Goal: Task Accomplishment & Management: Use online tool/utility

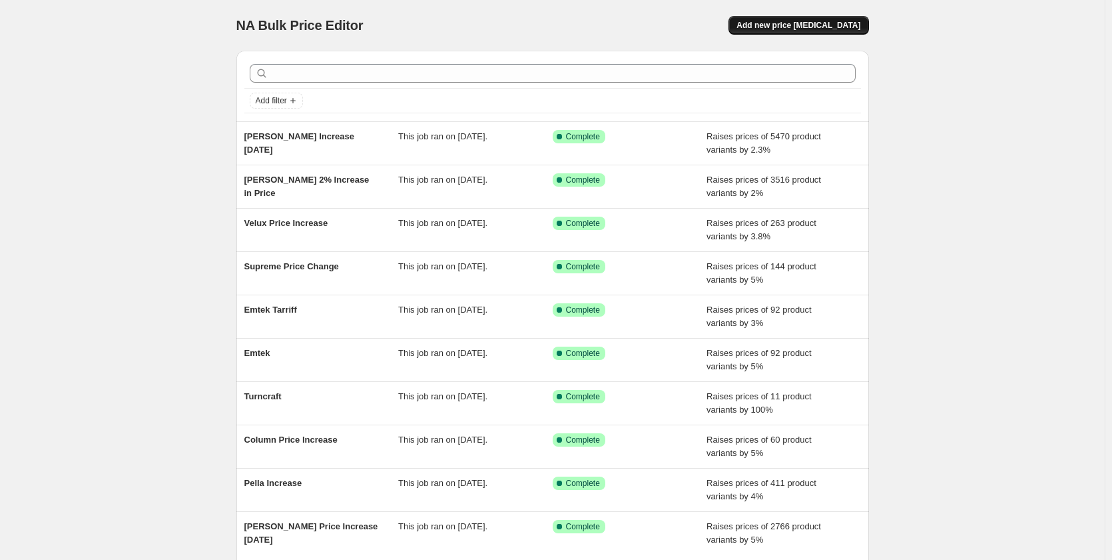
click at [789, 24] on span "Add new price change job" at bounding box center [799, 25] width 124 height 11
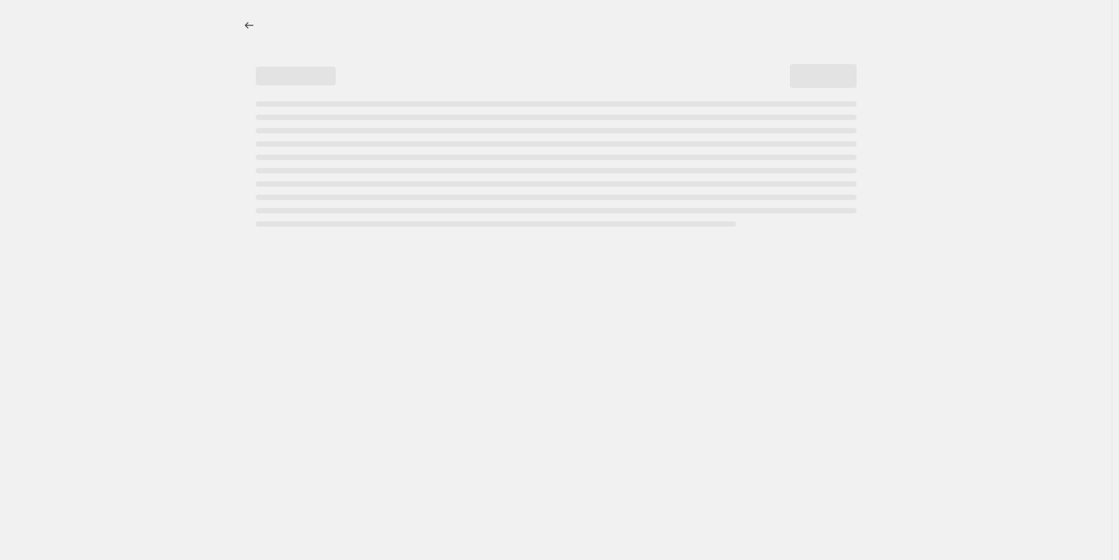
select select "percentage"
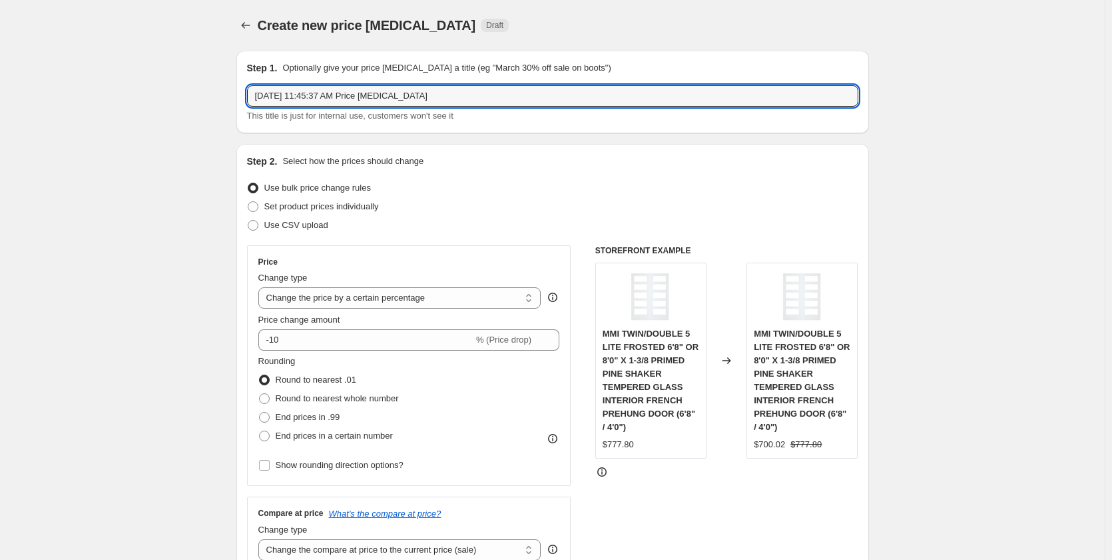
drag, startPoint x: 459, startPoint y: 94, endPoint x: 261, endPoint y: 52, distance: 202.2
click at [259, 57] on div "Step 1. Optionally give your price change job a title (eg "March 30% off sale o…" at bounding box center [552, 92] width 633 height 83
type input "r"
type input "Reeb Interior Doors"
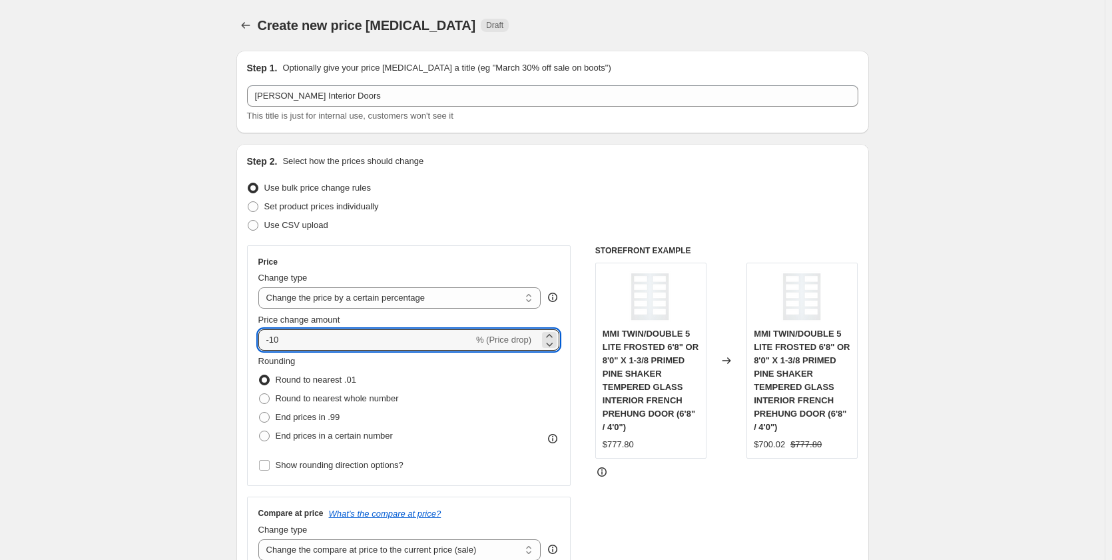
drag, startPoint x: 300, startPoint y: 340, endPoint x: 220, endPoint y: 336, distance: 79.4
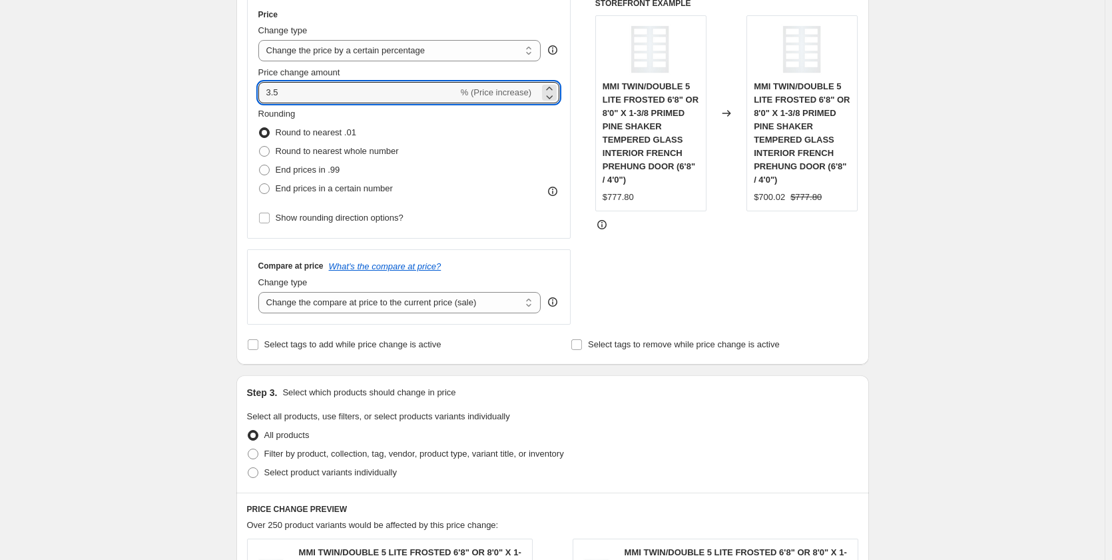
scroll to position [266, 0]
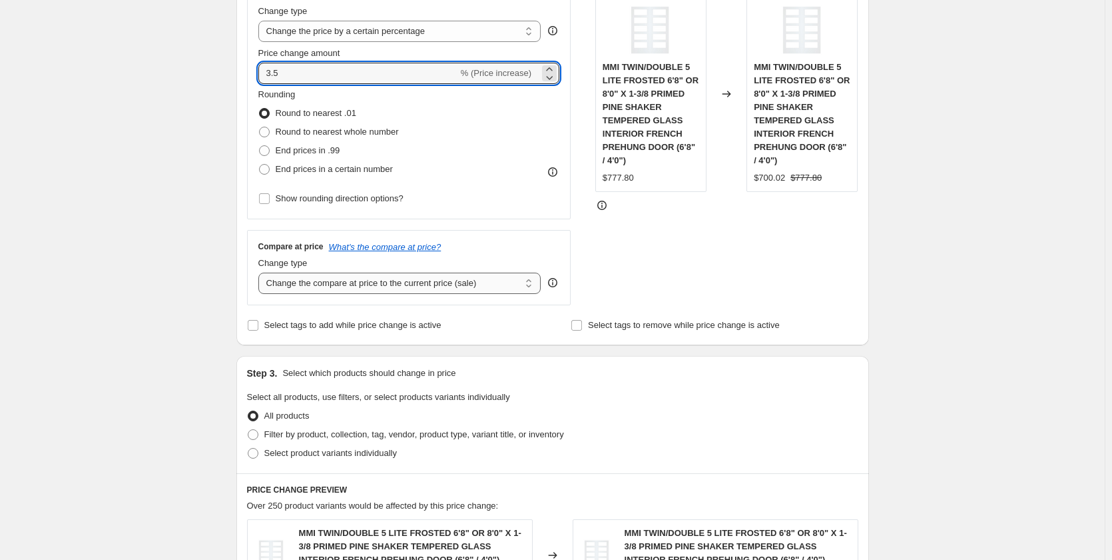
type input "3.5"
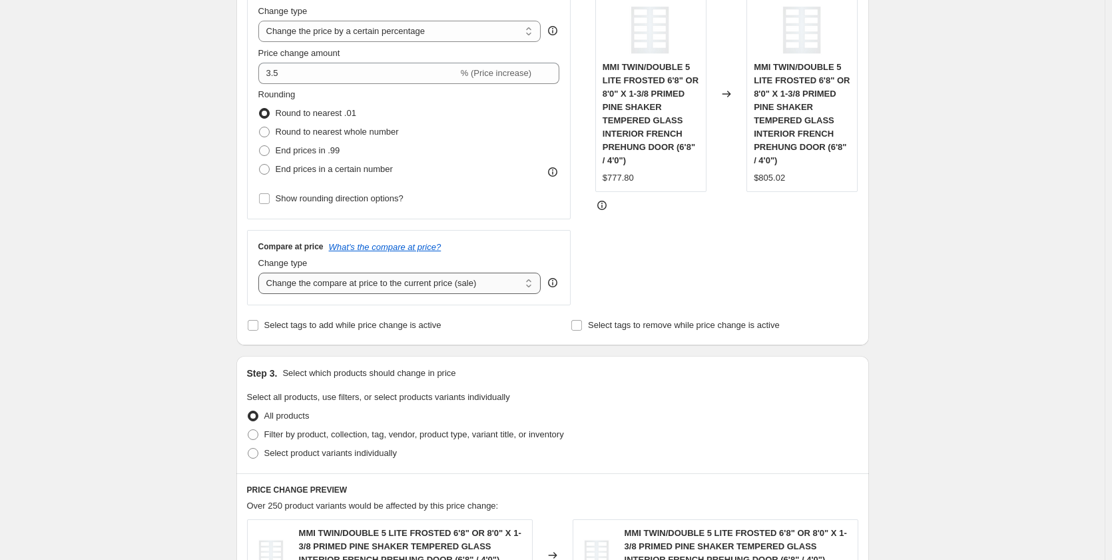
click at [398, 283] on select "Change the compare at price to the current price (sale) Change the compare at p…" at bounding box center [399, 282] width 283 height 21
select select "remove"
click at [261, 272] on select "Change the compare at price to the current price (sale) Change the compare at p…" at bounding box center [399, 282] width 283 height 21
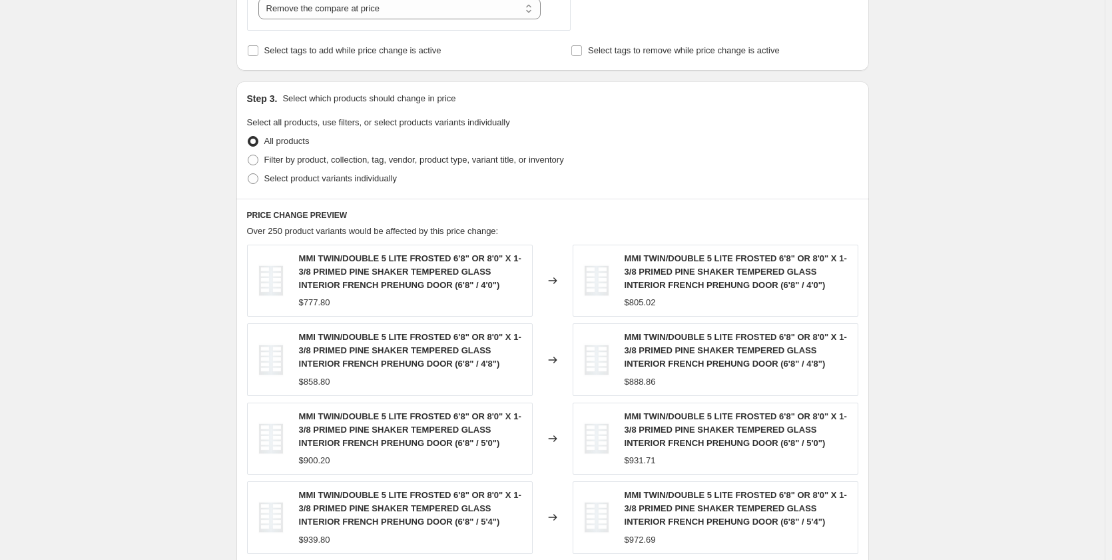
scroll to position [600, 0]
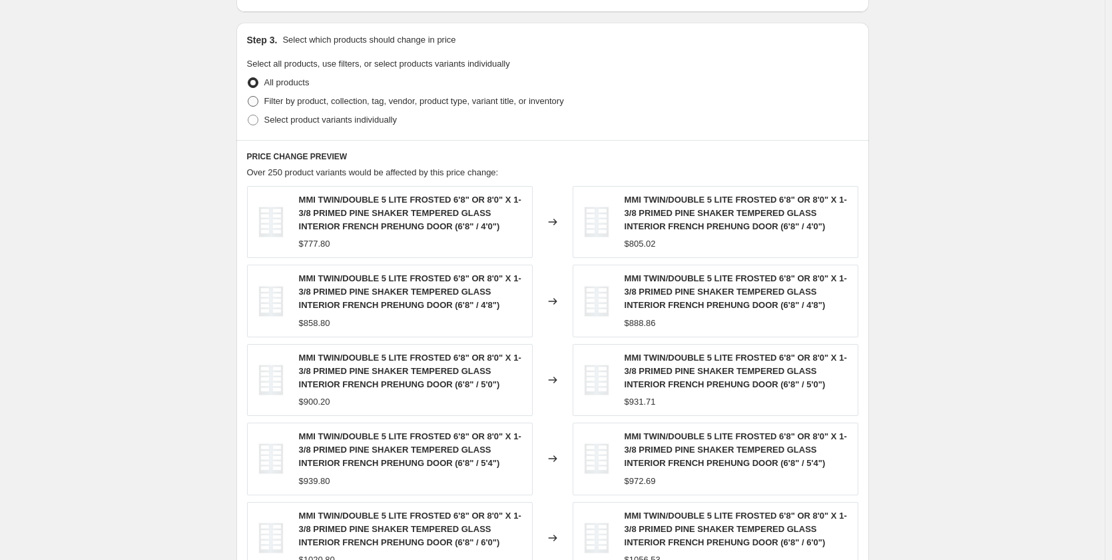
click at [272, 101] on span "Filter by product, collection, tag, vendor, product type, variant title, or inv…" at bounding box center [414, 101] width 300 height 10
click at [248, 97] on input "Filter by product, collection, tag, vendor, product type, variant title, or inv…" at bounding box center [248, 96] width 1 height 1
radio input "true"
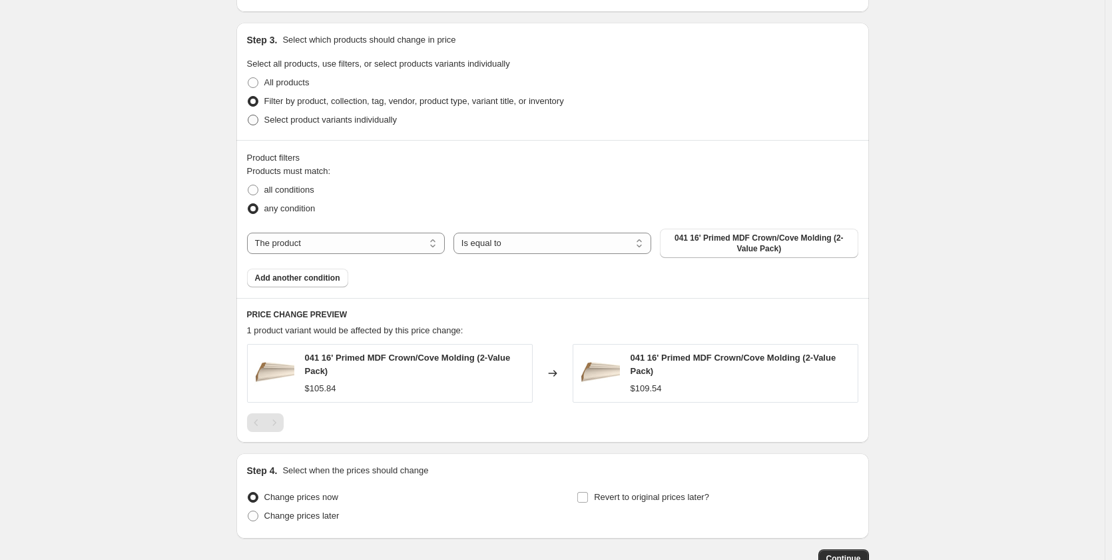
click at [258, 120] on span at bounding box center [253, 120] width 11 height 11
click at [248, 115] on input "Select product variants individually" at bounding box center [248, 115] width 1 height 1
radio input "true"
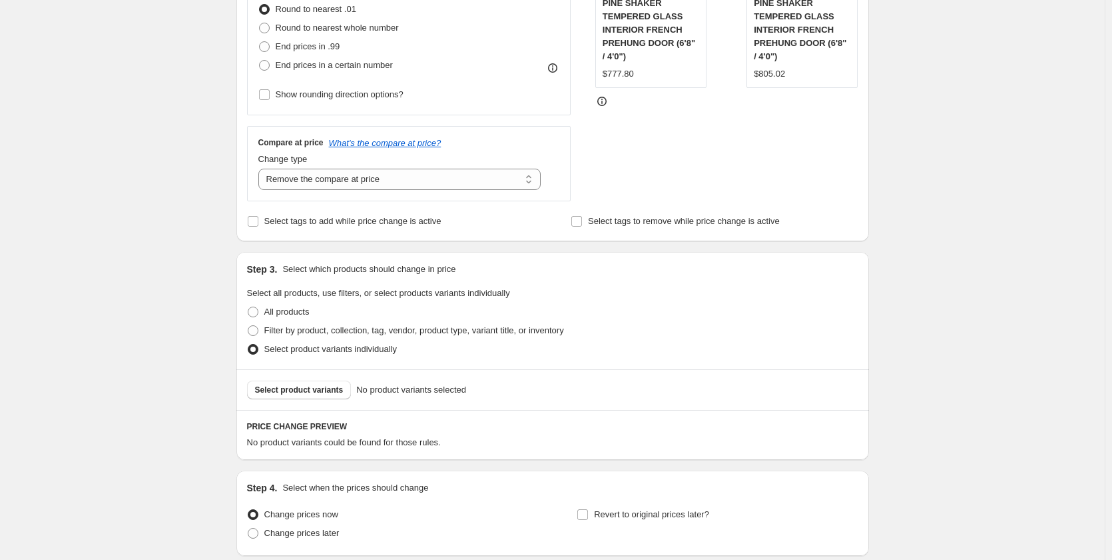
scroll to position [411, 0]
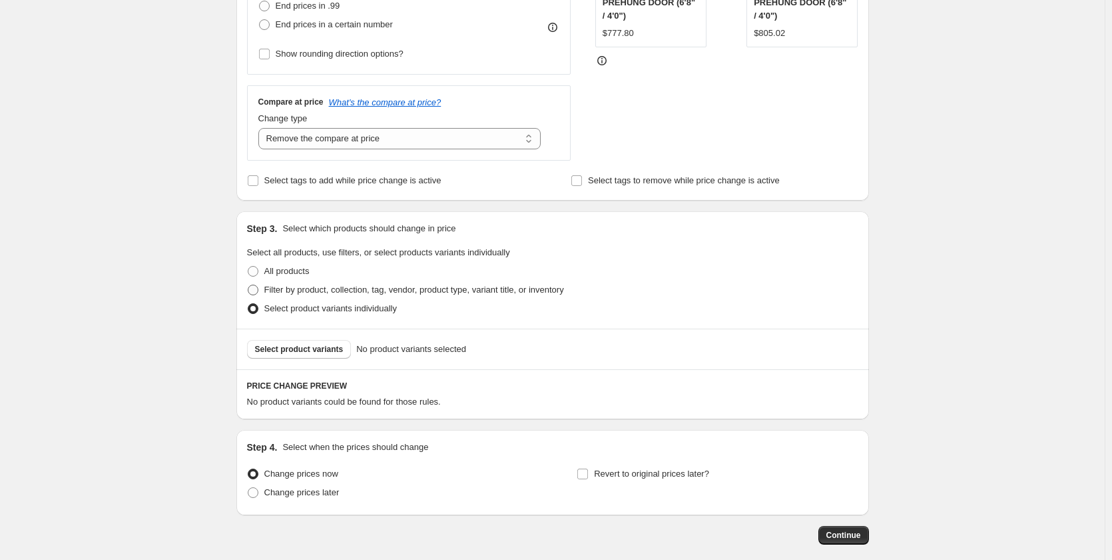
click at [270, 290] on span "Filter by product, collection, tag, vendor, product type, variant title, or inv…" at bounding box center [414, 289] width 300 height 10
click at [248, 285] on input "Filter by product, collection, tag, vendor, product type, variant title, or inv…" at bounding box center [248, 284] width 1 height 1
radio input "true"
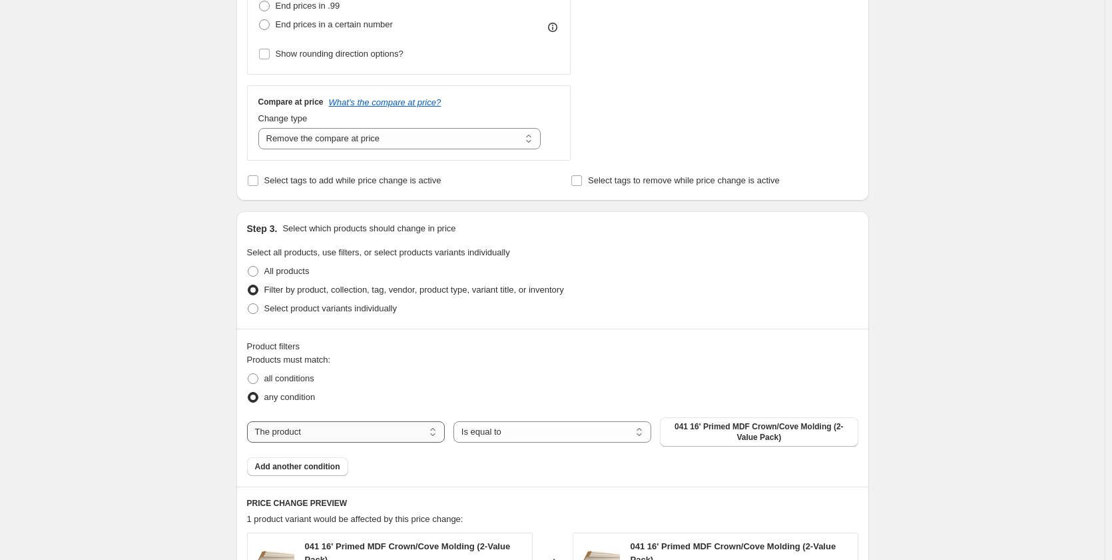
click at [430, 430] on select "The product The product's collection The product's tag The product's vendor The…" at bounding box center [346, 431] width 198 height 21
click at [169, 348] on div "Create new price change job. This page is ready Create new price change job Dra…" at bounding box center [552, 213] width 1105 height 1248
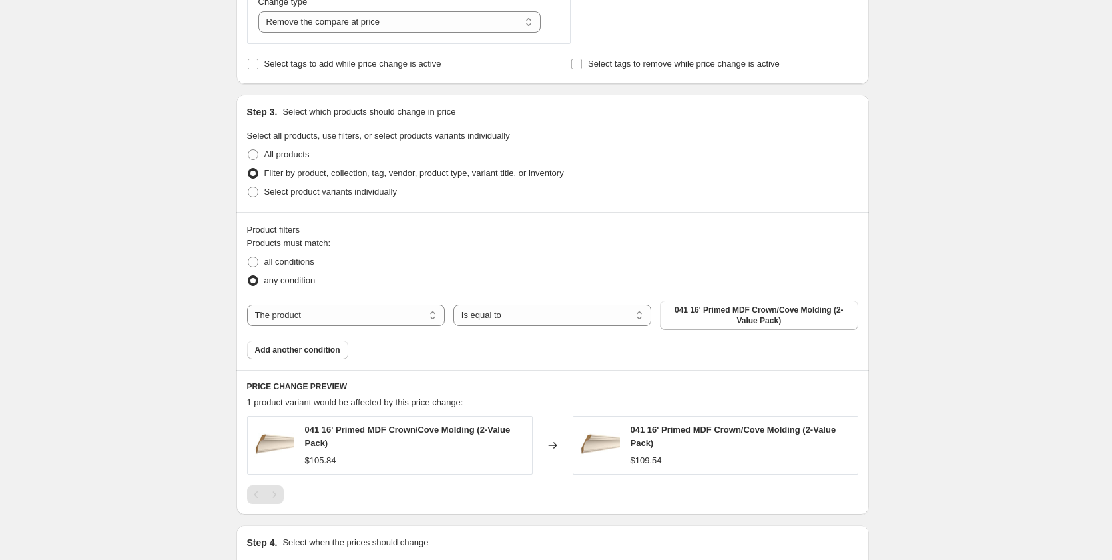
scroll to position [611, 0]
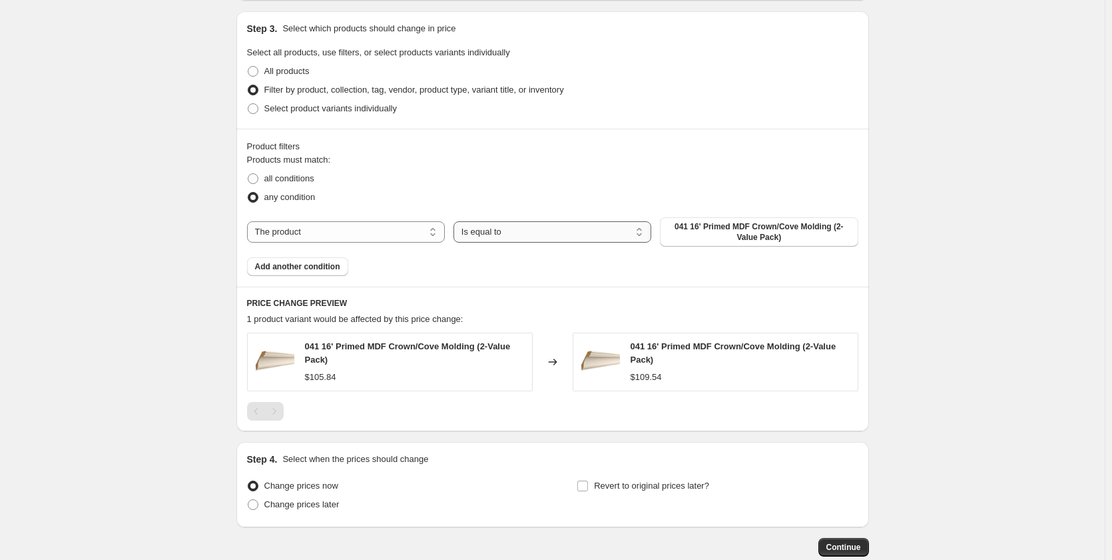
click at [500, 235] on select "Is equal to Is not equal to" at bounding box center [553, 231] width 198 height 21
click at [396, 236] on select "The product The product's collection The product's tag The product's vendor The…" at bounding box center [346, 231] width 198 height 21
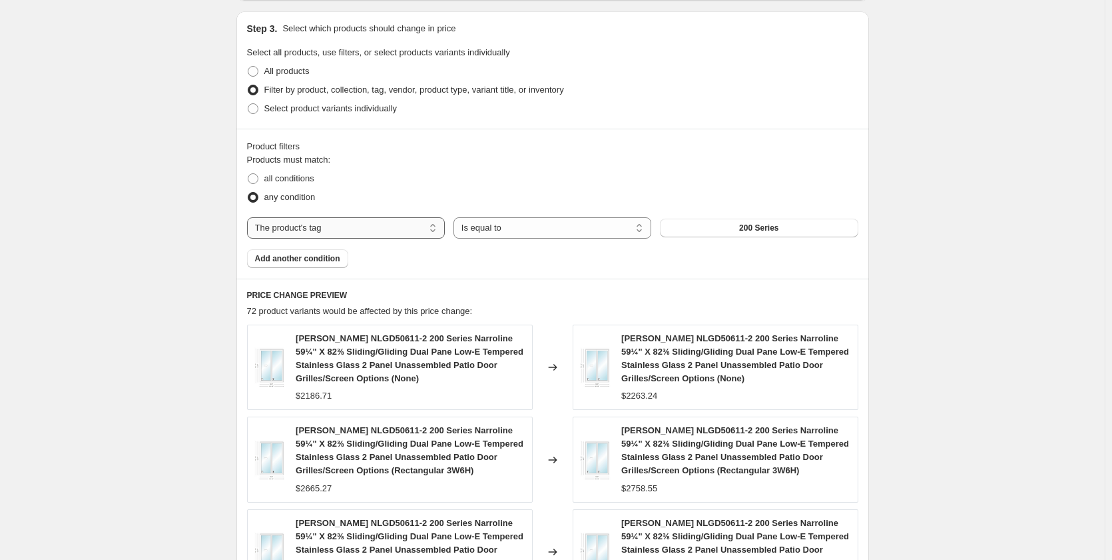
click at [415, 224] on select "The product The product's collection The product's tag The product's vendor The…" at bounding box center [346, 227] width 198 height 21
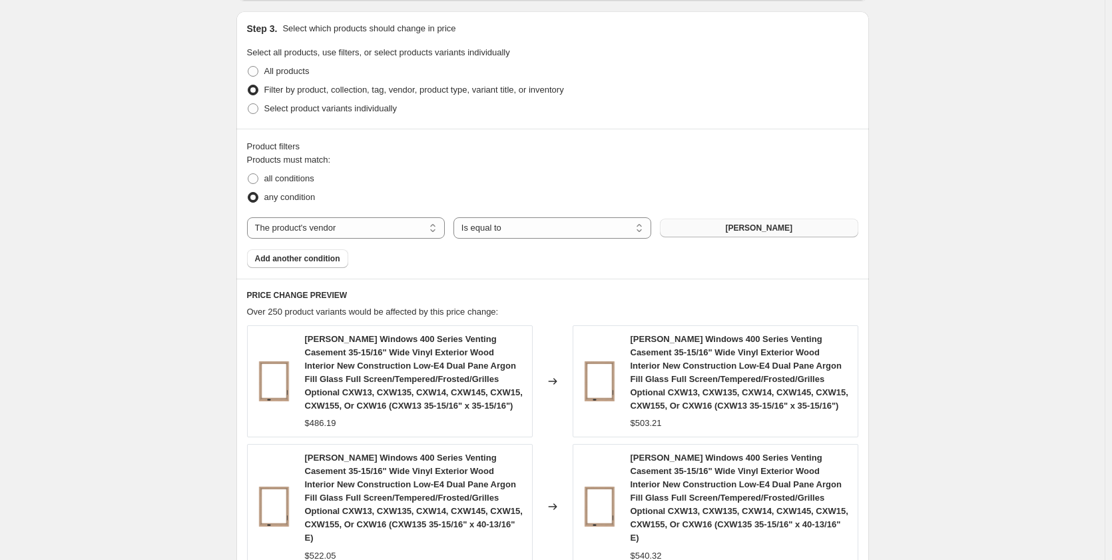
click at [730, 223] on button "Andersen" at bounding box center [759, 227] width 198 height 19
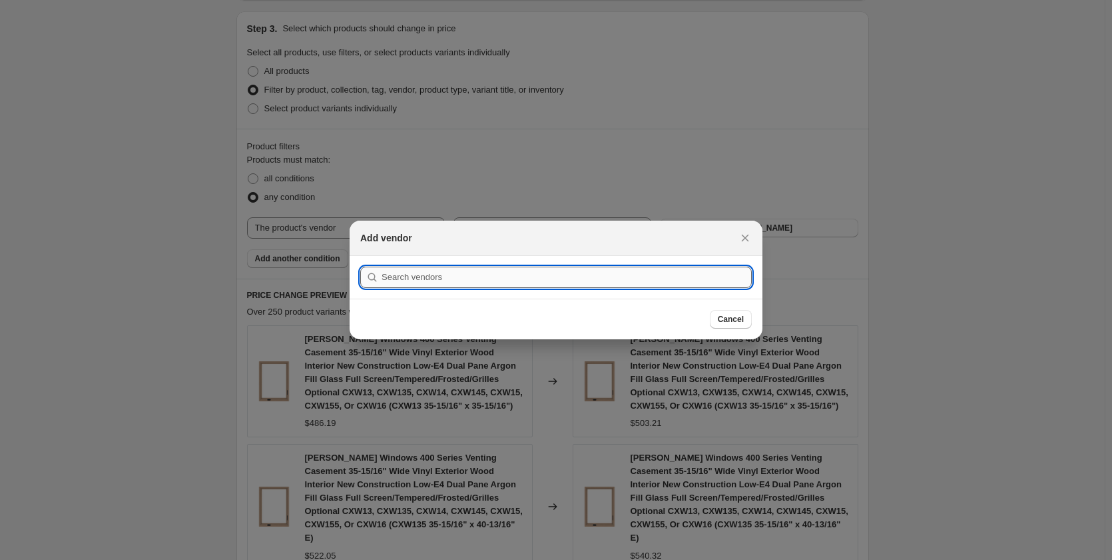
click at [740, 316] on span "Cancel" at bounding box center [731, 319] width 26 height 11
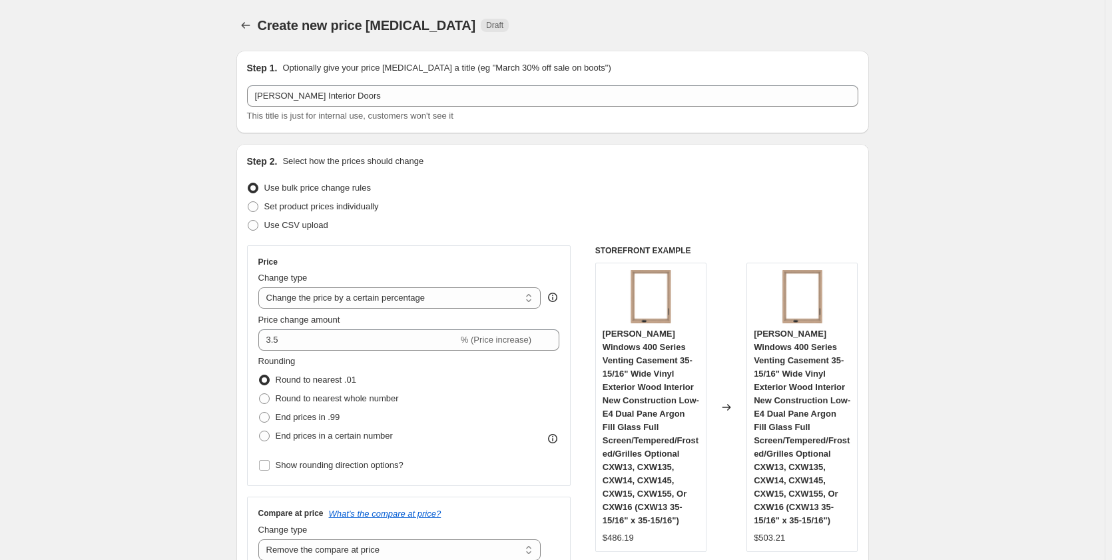
scroll to position [611, 0]
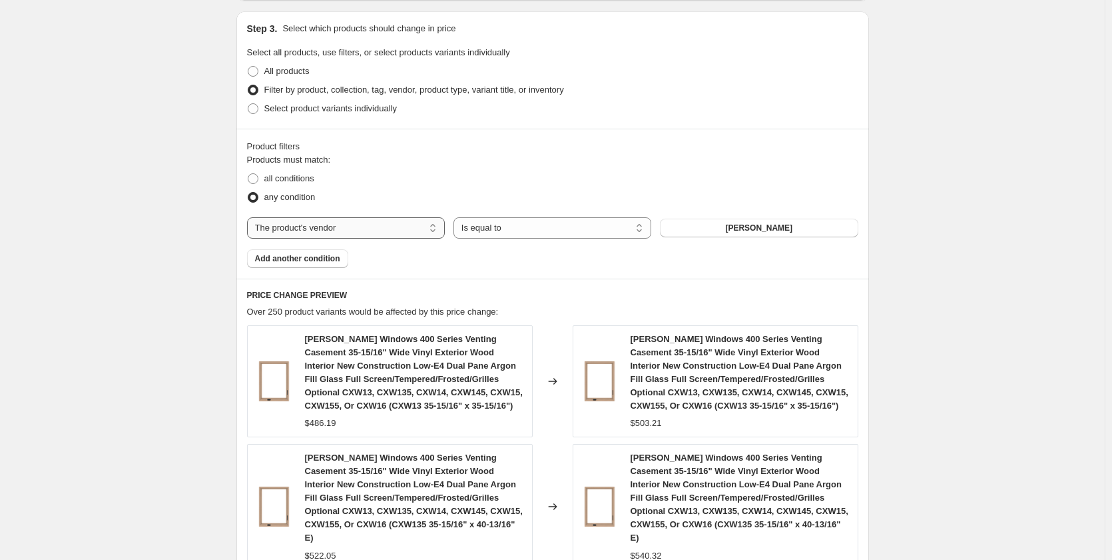
click at [392, 231] on select "The product The product's collection The product's tag The product's vendor The…" at bounding box center [346, 227] width 198 height 21
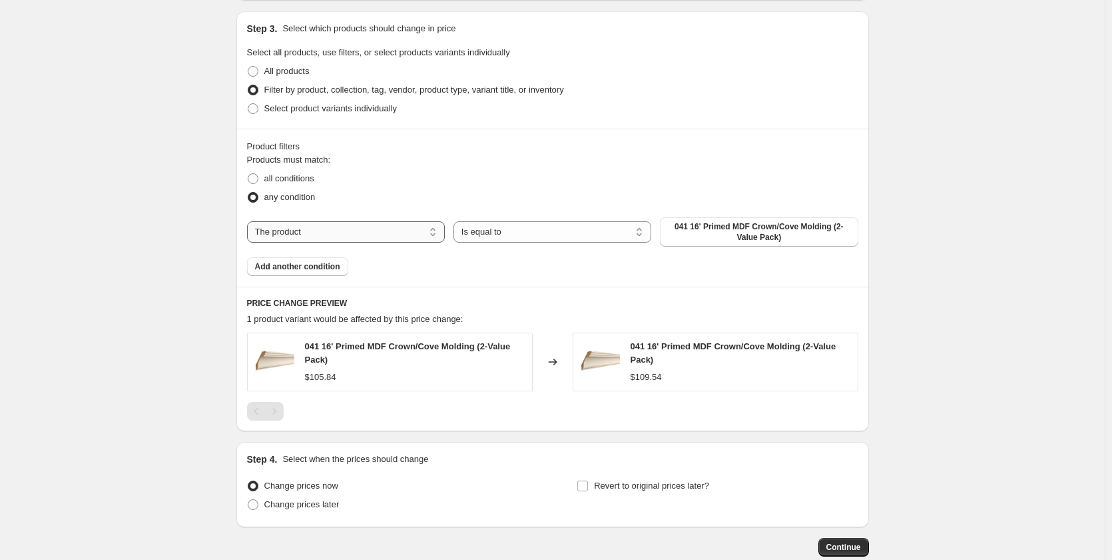
drag, startPoint x: 404, startPoint y: 225, endPoint x: 392, endPoint y: 234, distance: 15.3
click at [404, 225] on select "The product The product's collection The product's tag The product's vendor The…" at bounding box center [346, 231] width 198 height 21
select select "vendor"
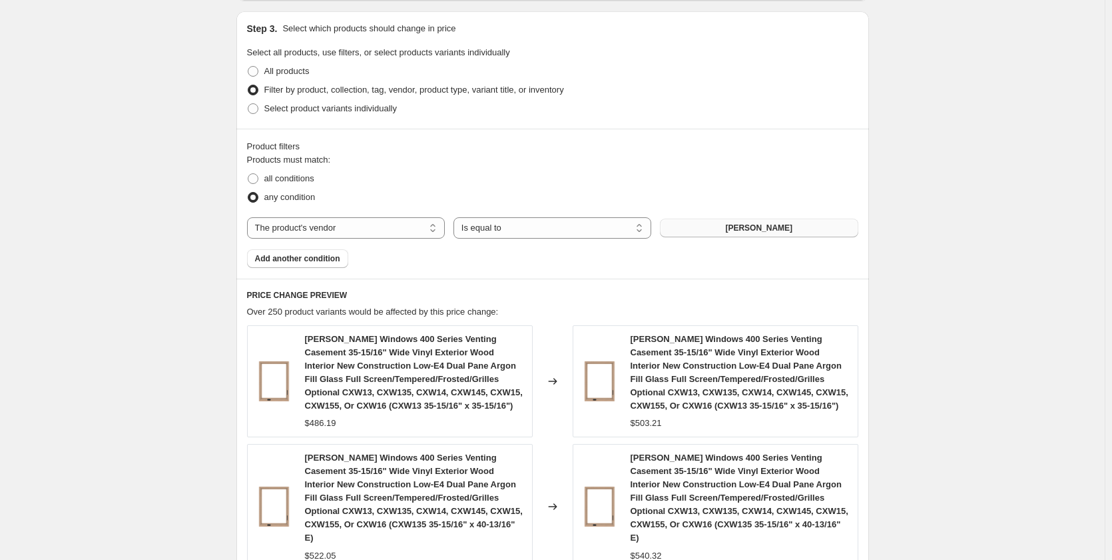
click at [724, 228] on button "Andersen" at bounding box center [759, 227] width 198 height 19
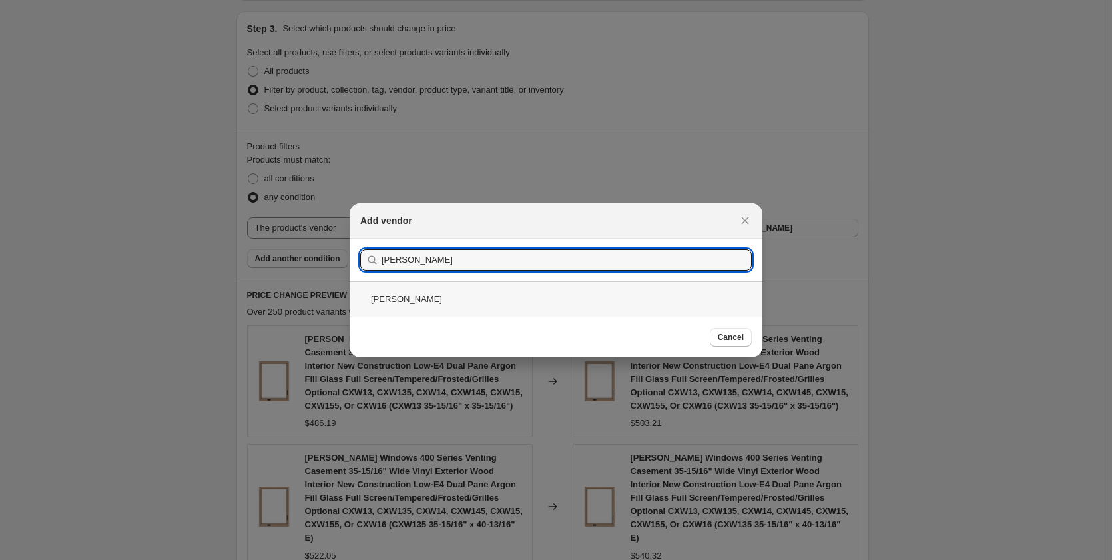
type input "reeb"
click at [414, 285] on div "Reeb" at bounding box center [556, 298] width 413 height 35
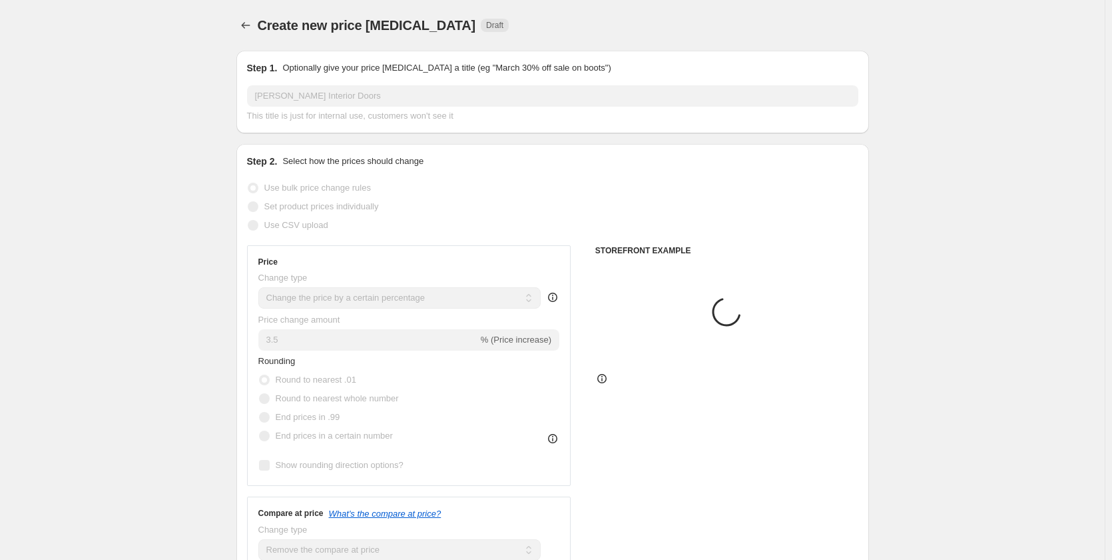
scroll to position [611, 0]
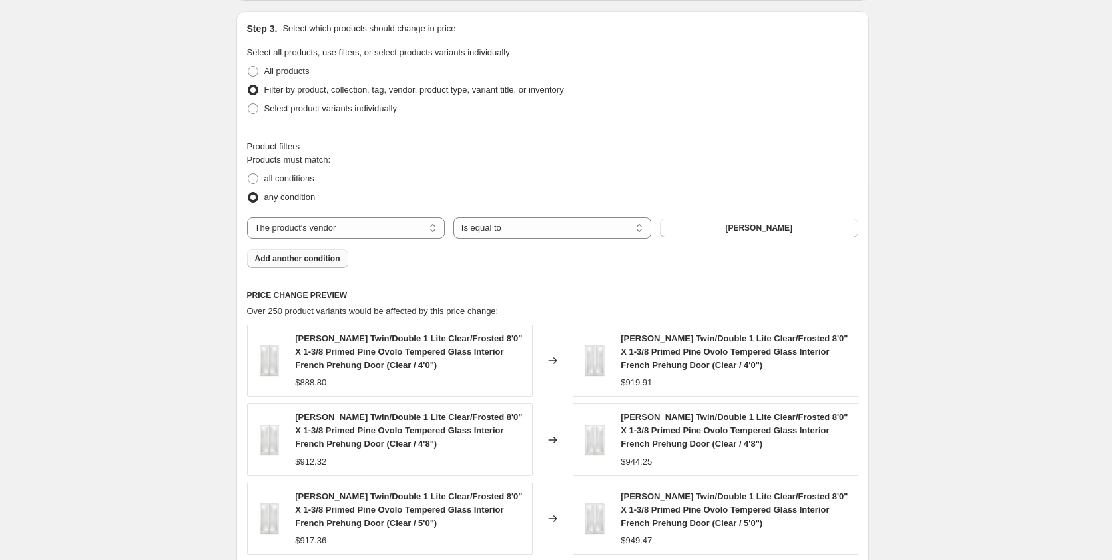
click at [296, 261] on span "Add another condition" at bounding box center [297, 258] width 85 height 11
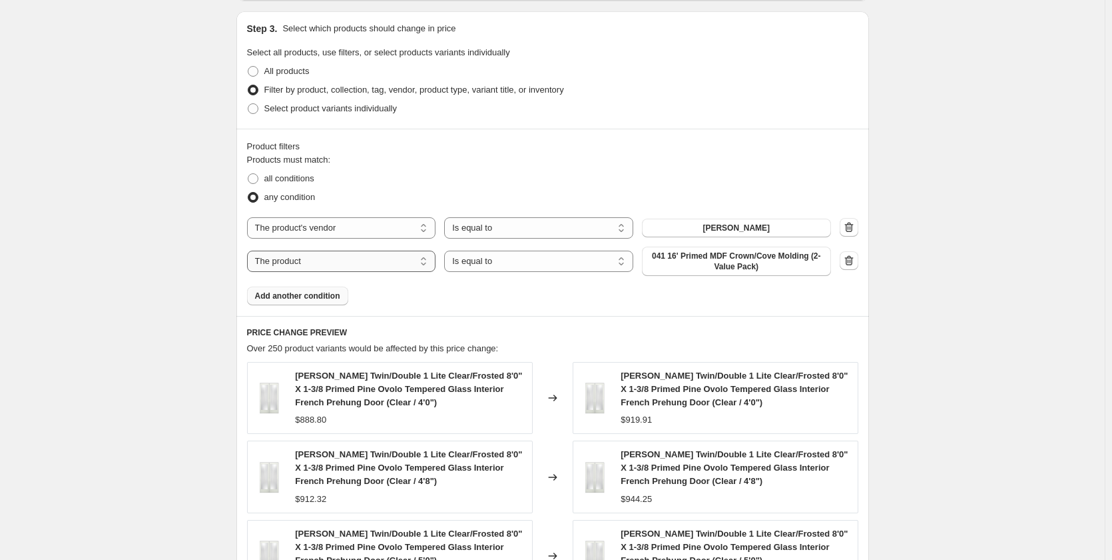
click at [398, 258] on select "The product The product's collection The product's tag The product's vendor The…" at bounding box center [341, 260] width 189 height 21
select select "tag"
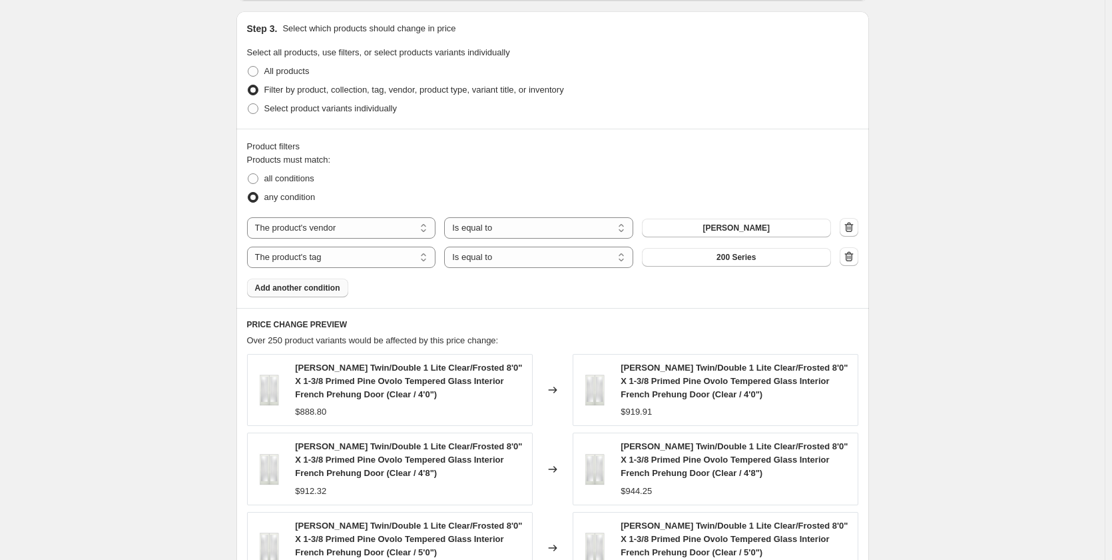
click at [737, 260] on span "200 Series" at bounding box center [736, 257] width 39 height 11
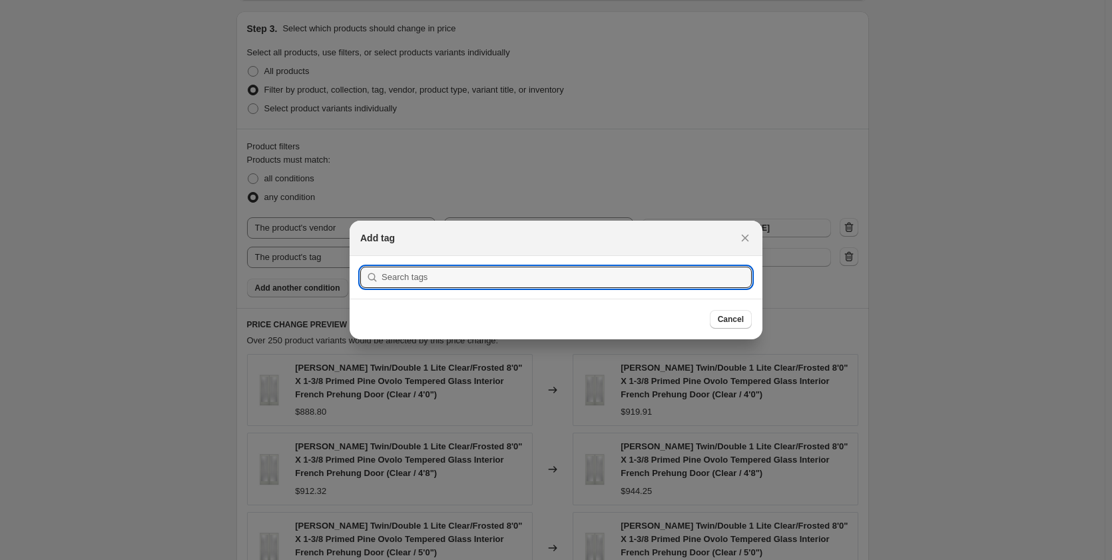
scroll to position [0, 0]
type input "["
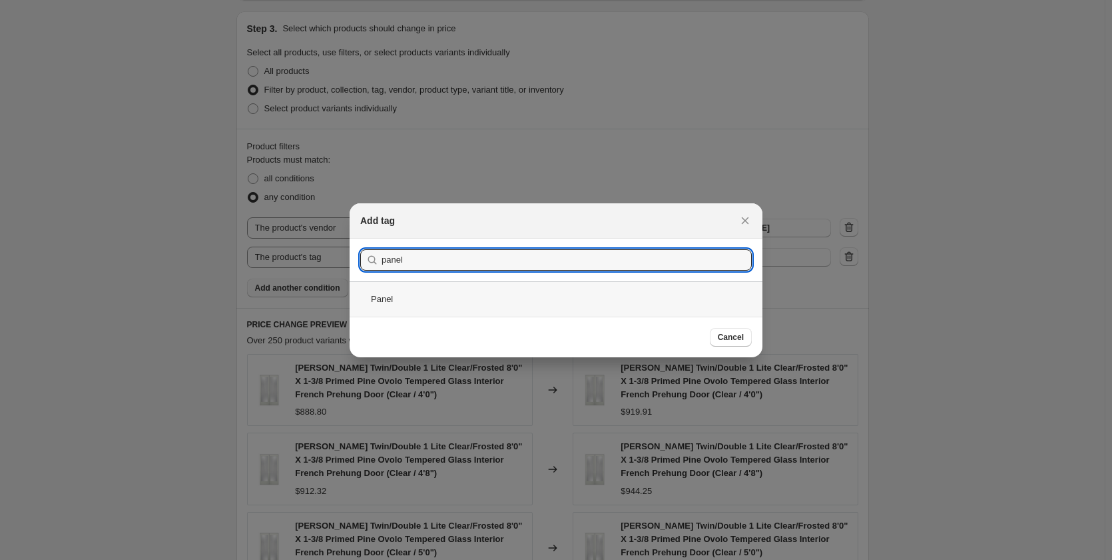
type input "panel"
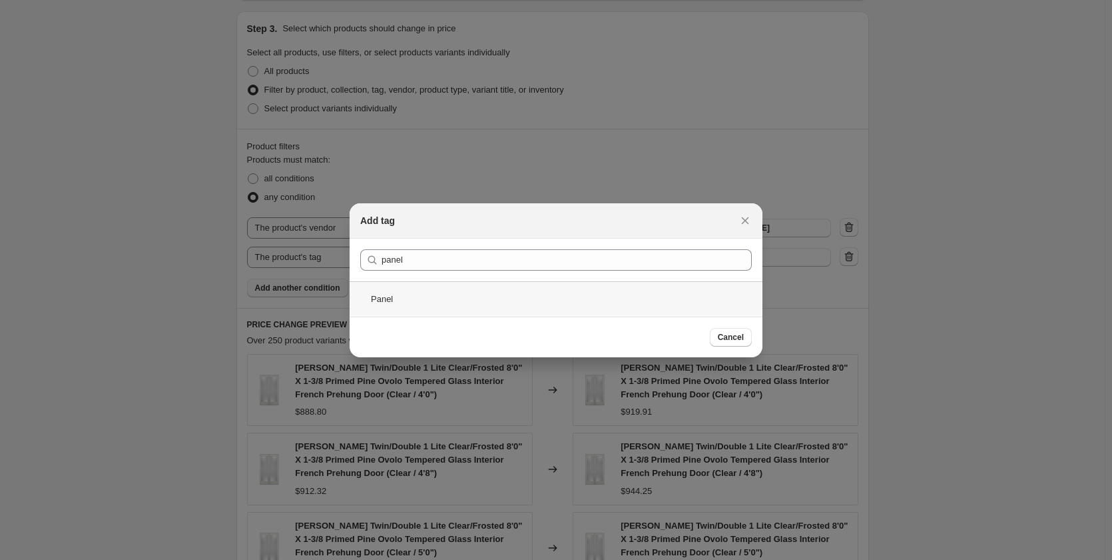
click at [398, 292] on div "Panel" at bounding box center [556, 298] width 413 height 35
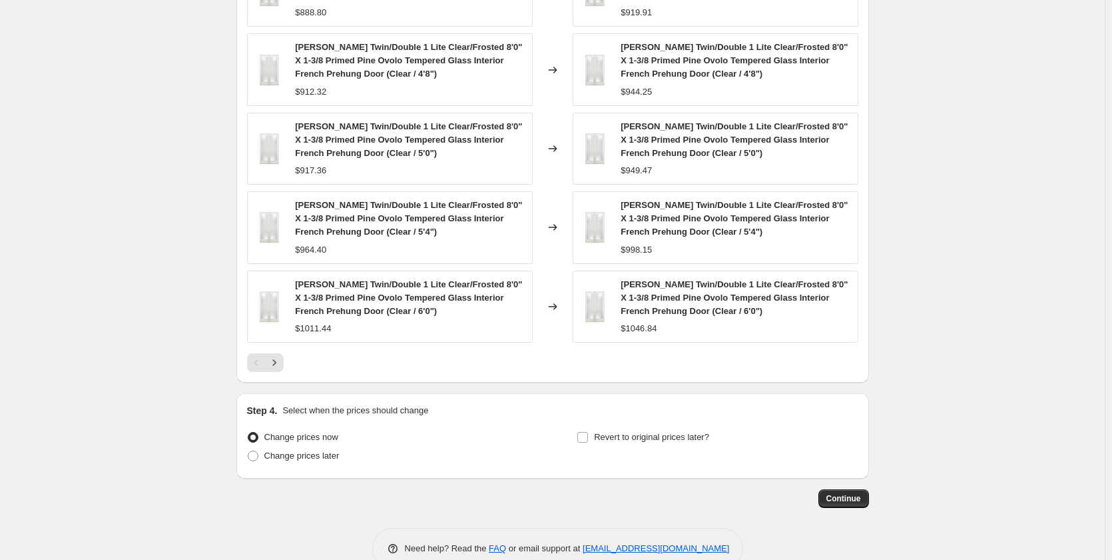
scroll to position [1040, 0]
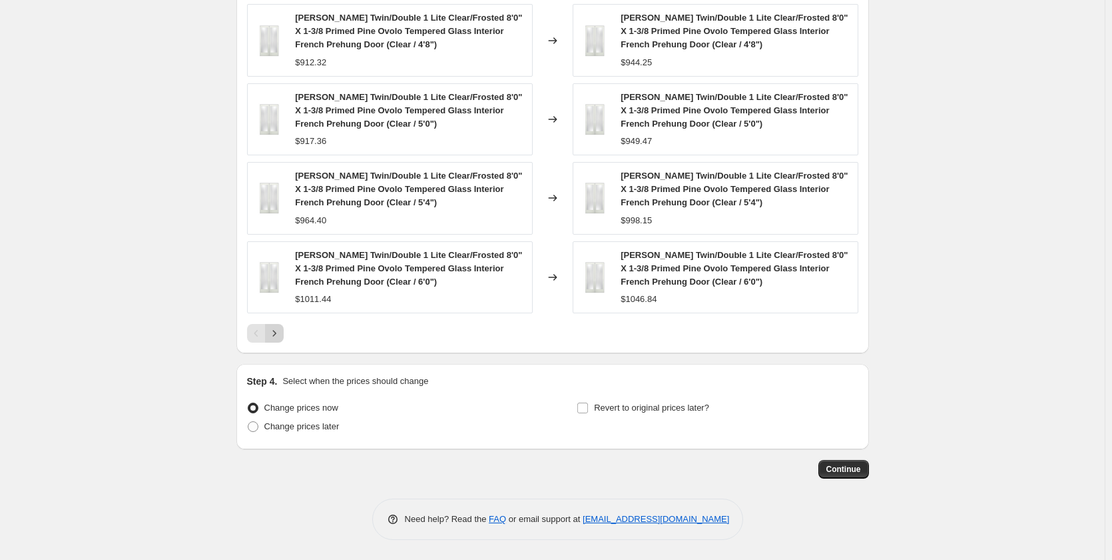
click at [281, 330] on icon "Next" at bounding box center [274, 332] width 13 height 13
click at [278, 333] on icon "Next" at bounding box center [274, 332] width 13 height 13
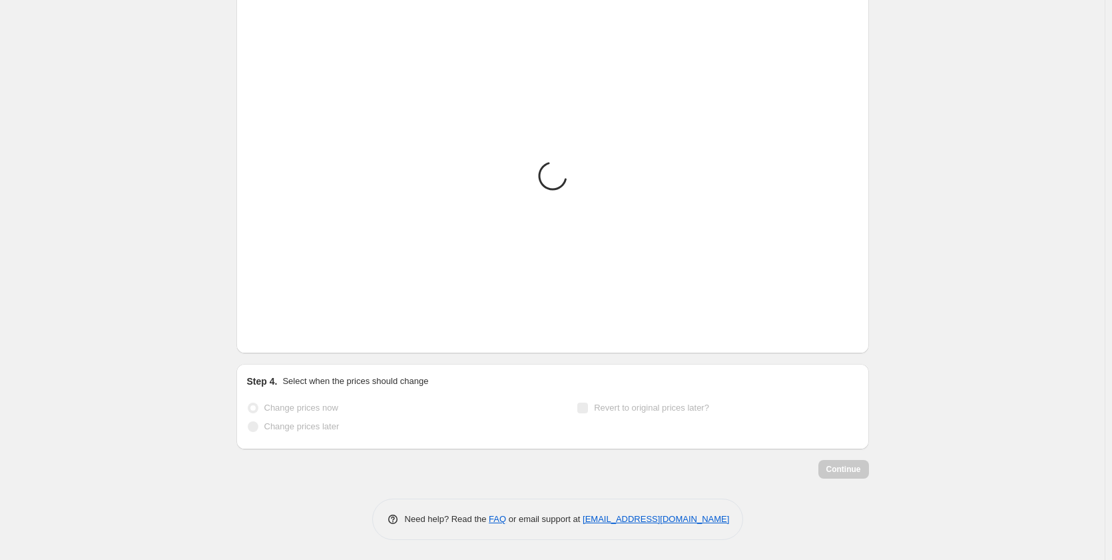
scroll to position [952, 0]
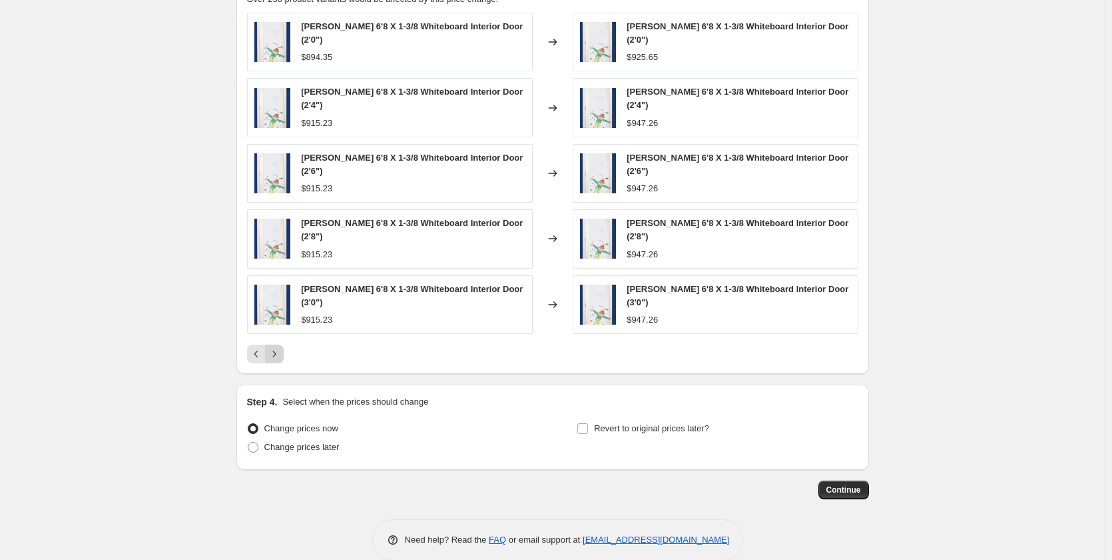
click at [278, 347] on icon "Next" at bounding box center [274, 353] width 13 height 13
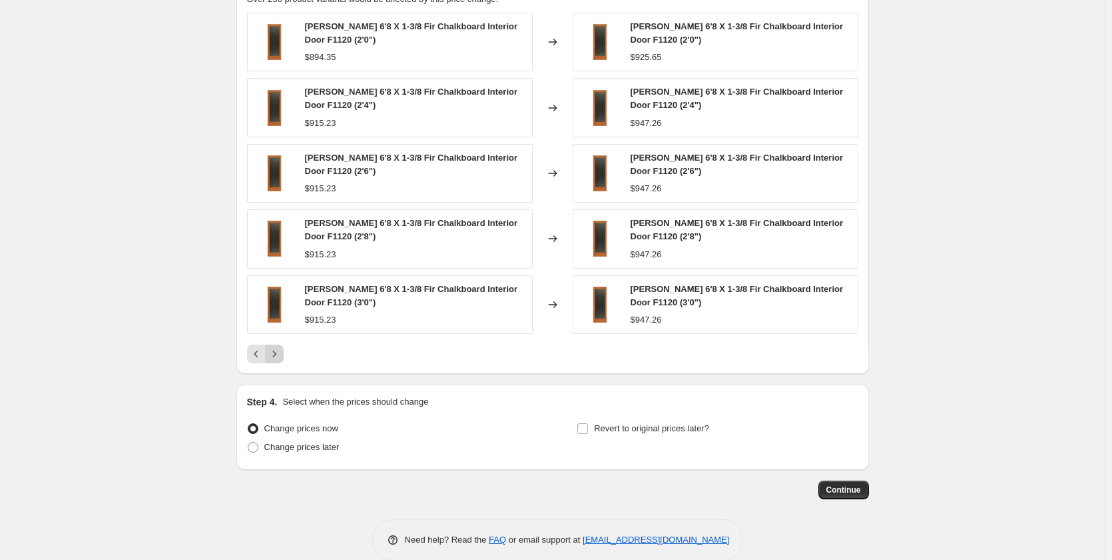
click at [278, 349] on icon "Next" at bounding box center [274, 353] width 13 height 13
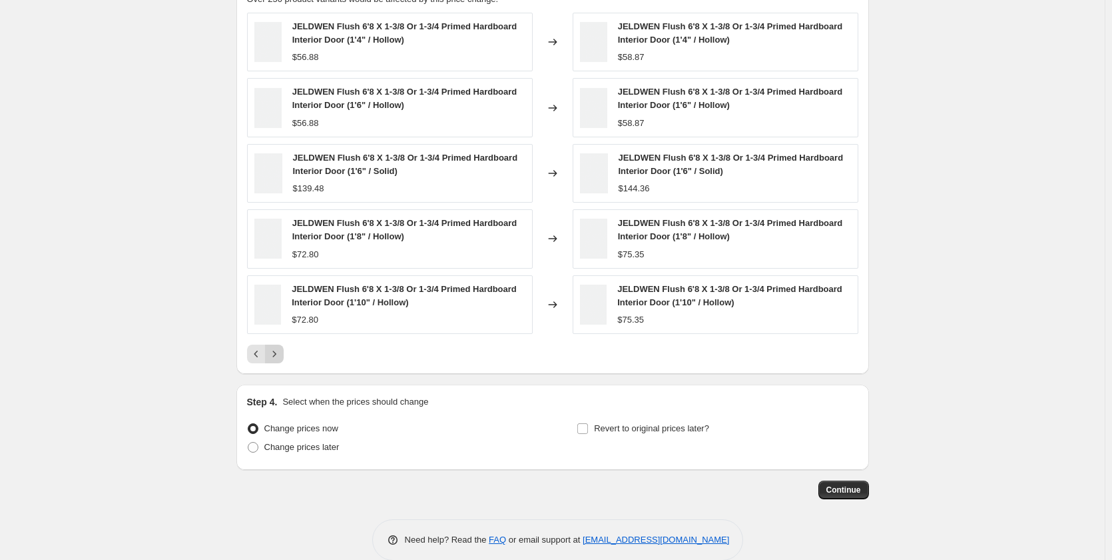
click at [279, 348] on icon "Next" at bounding box center [274, 353] width 13 height 13
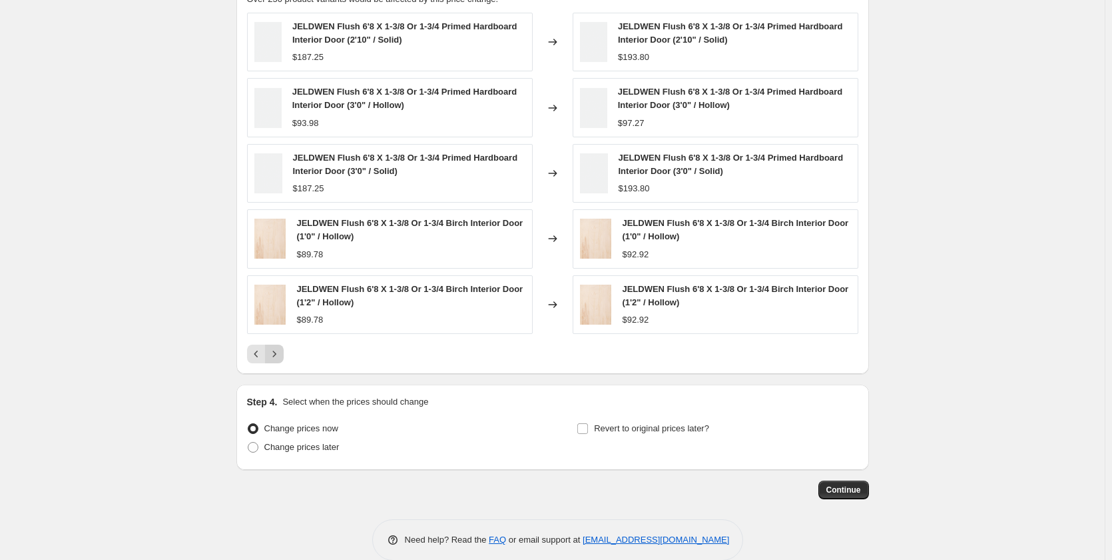
click at [279, 348] on icon "Next" at bounding box center [274, 353] width 13 height 13
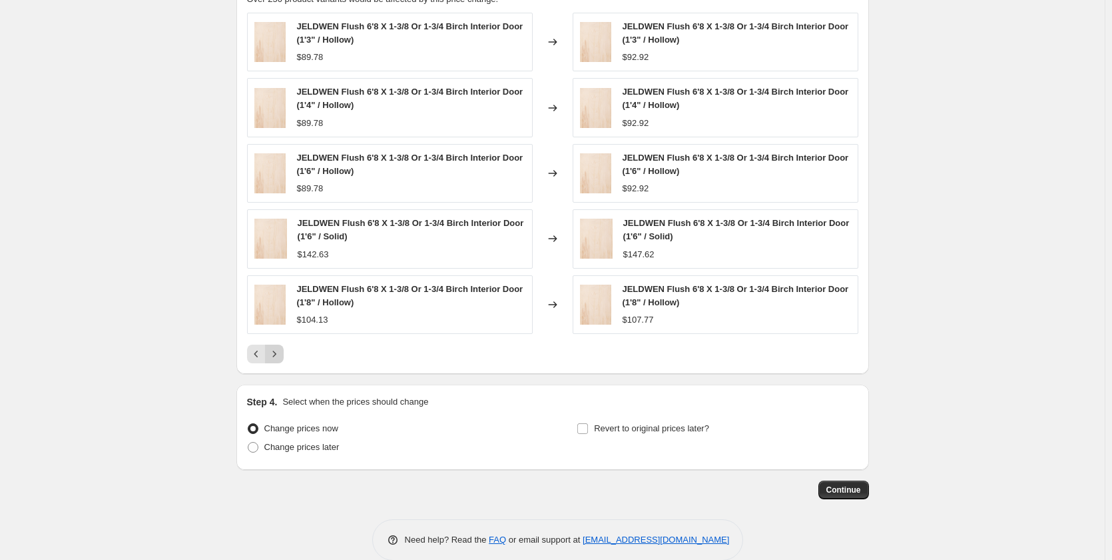
click at [279, 348] on icon "Next" at bounding box center [274, 353] width 13 height 13
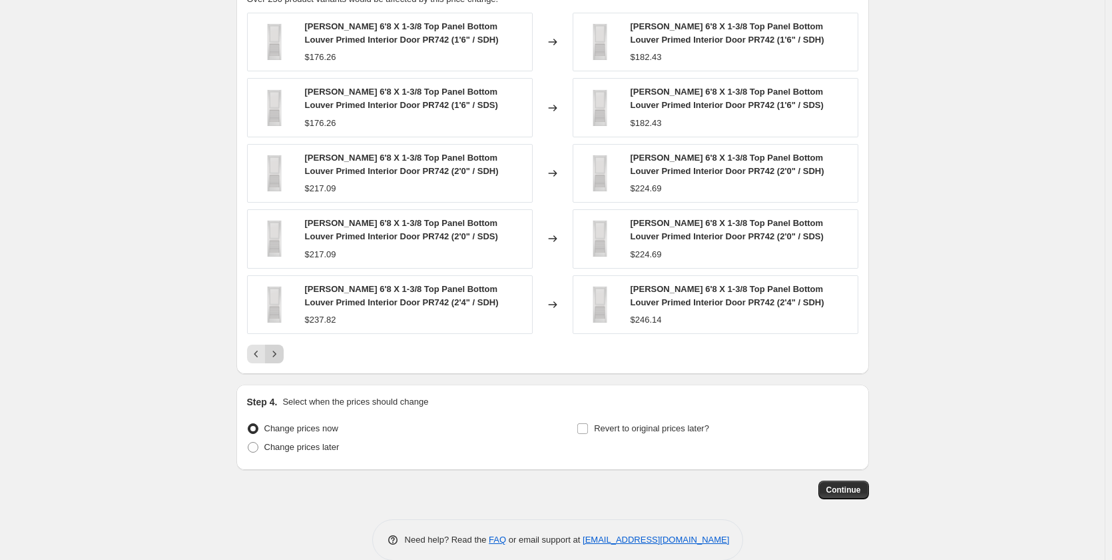
click at [279, 348] on icon "Next" at bounding box center [274, 353] width 13 height 13
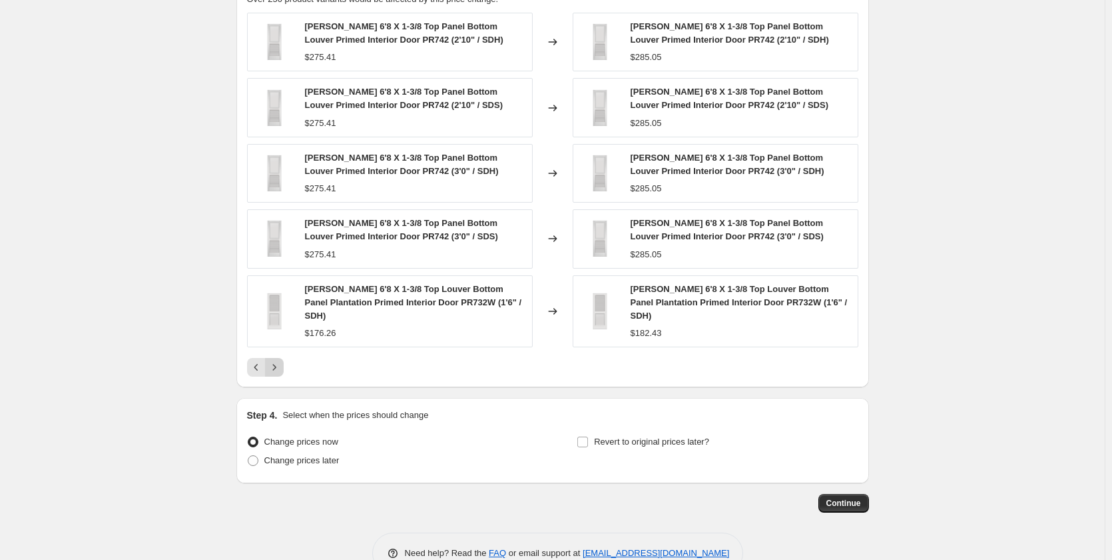
click at [279, 360] on icon "Next" at bounding box center [274, 366] width 13 height 13
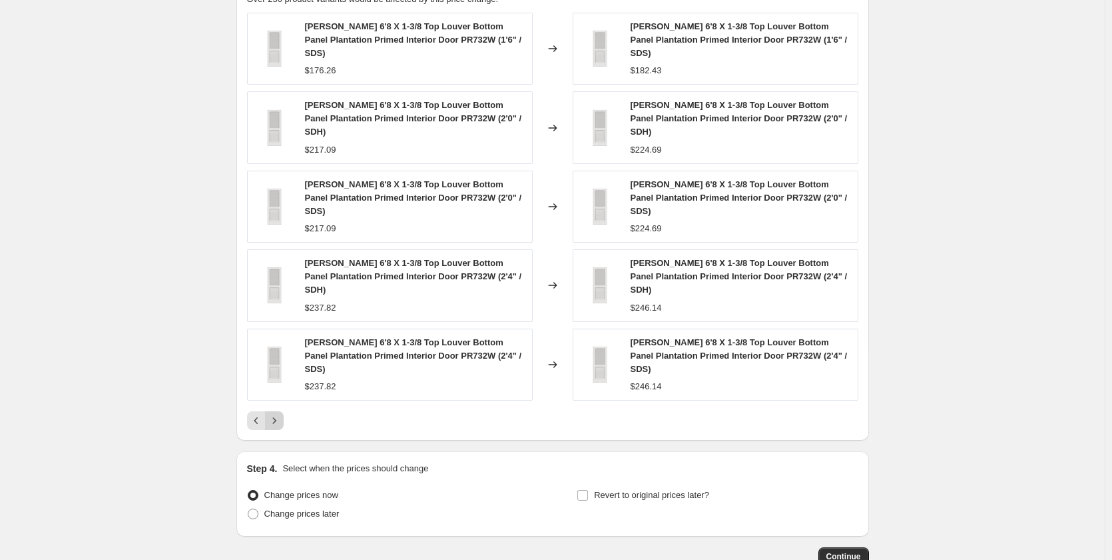
click at [279, 414] on icon "Next" at bounding box center [274, 420] width 13 height 13
click at [282, 411] on button "Next" at bounding box center [274, 420] width 19 height 19
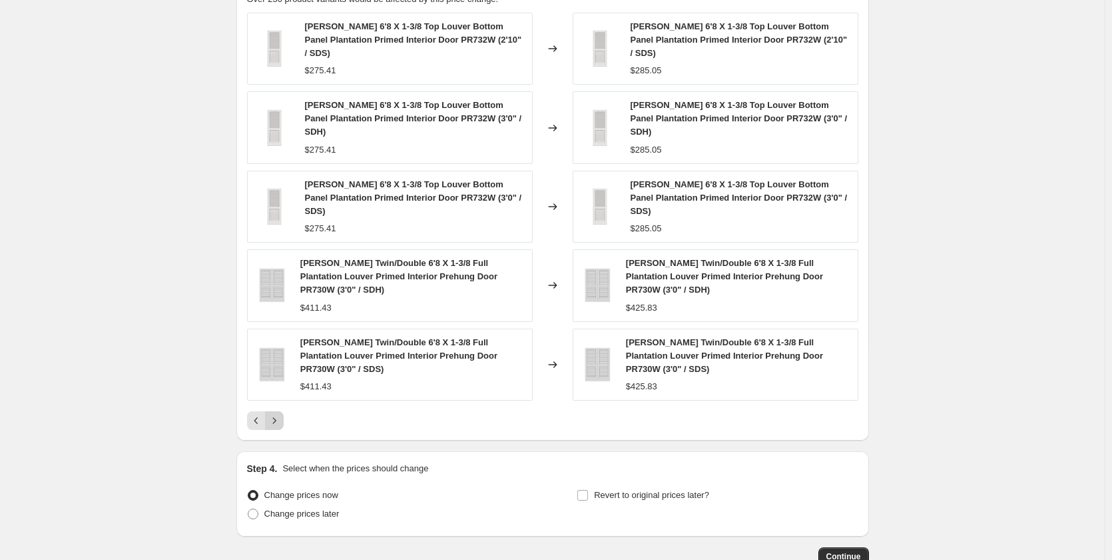
click at [282, 411] on button "Next" at bounding box center [274, 420] width 19 height 19
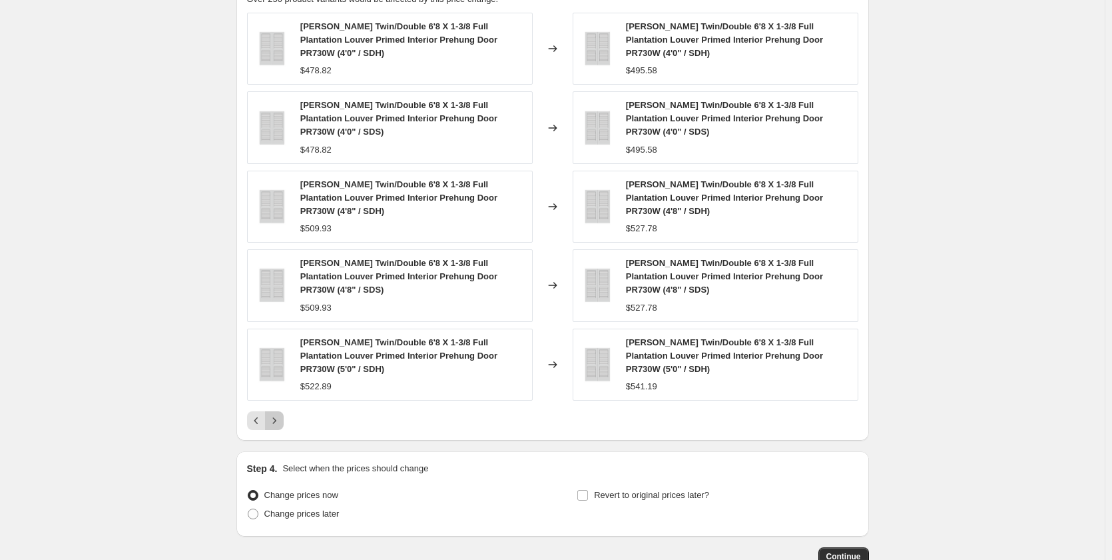
click at [275, 414] on icon "Next" at bounding box center [274, 420] width 13 height 13
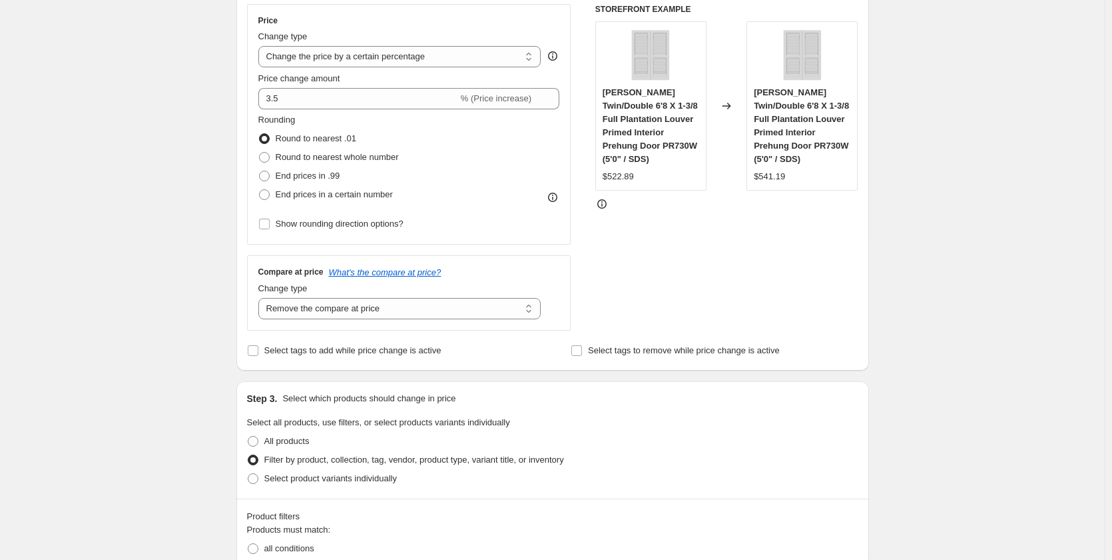
scroll to position [153, 0]
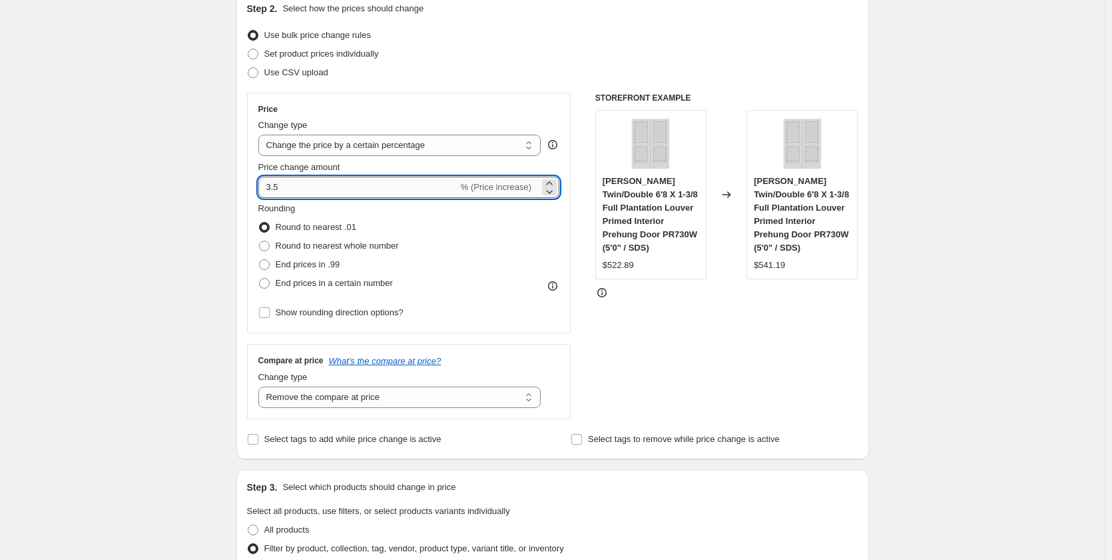
click at [277, 184] on input "3.5" at bounding box center [358, 187] width 200 height 21
type input "3.4"
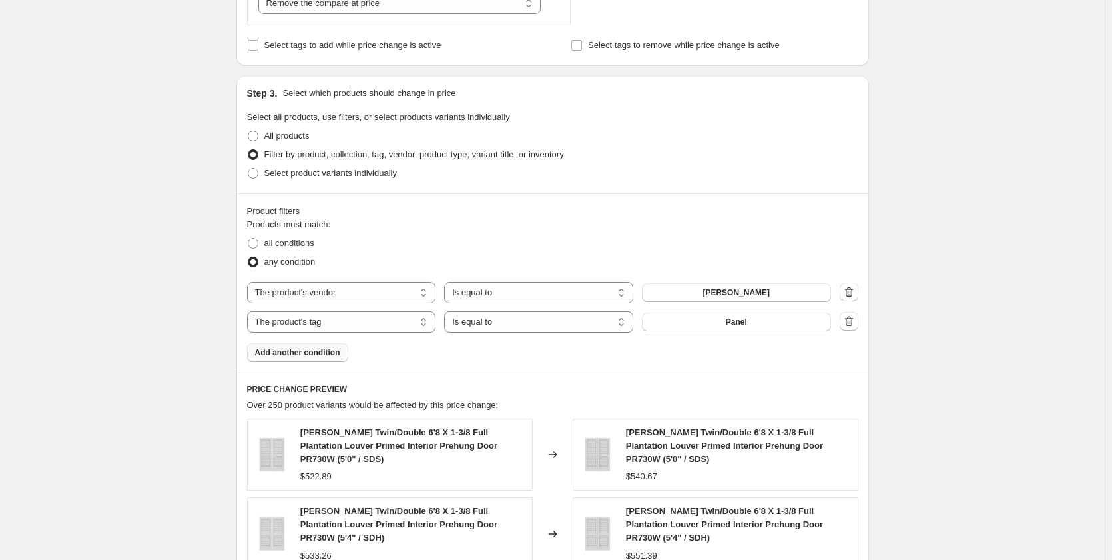
scroll to position [574, 0]
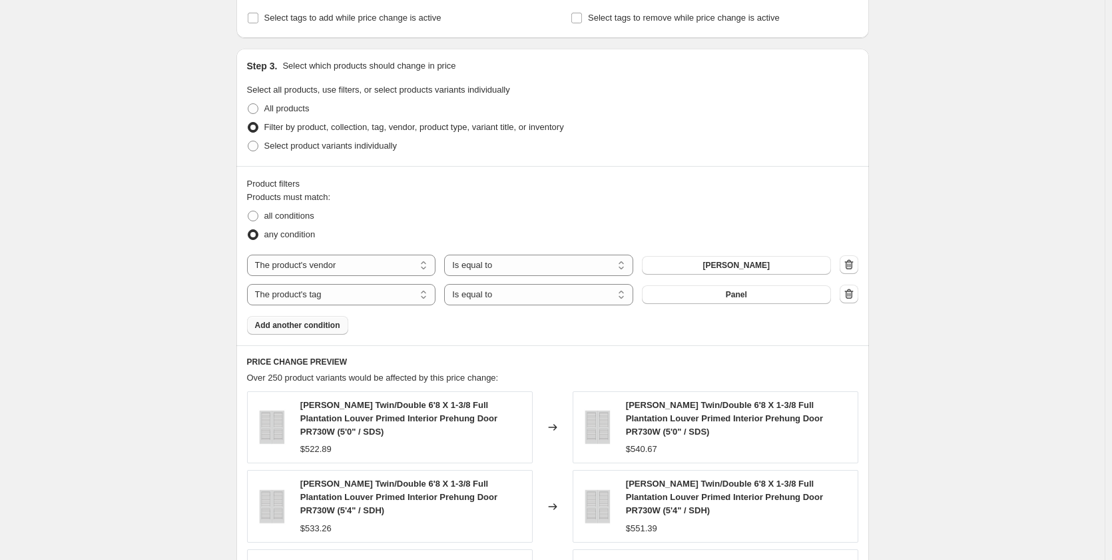
click at [297, 324] on span "Add another condition" at bounding box center [297, 325] width 85 height 11
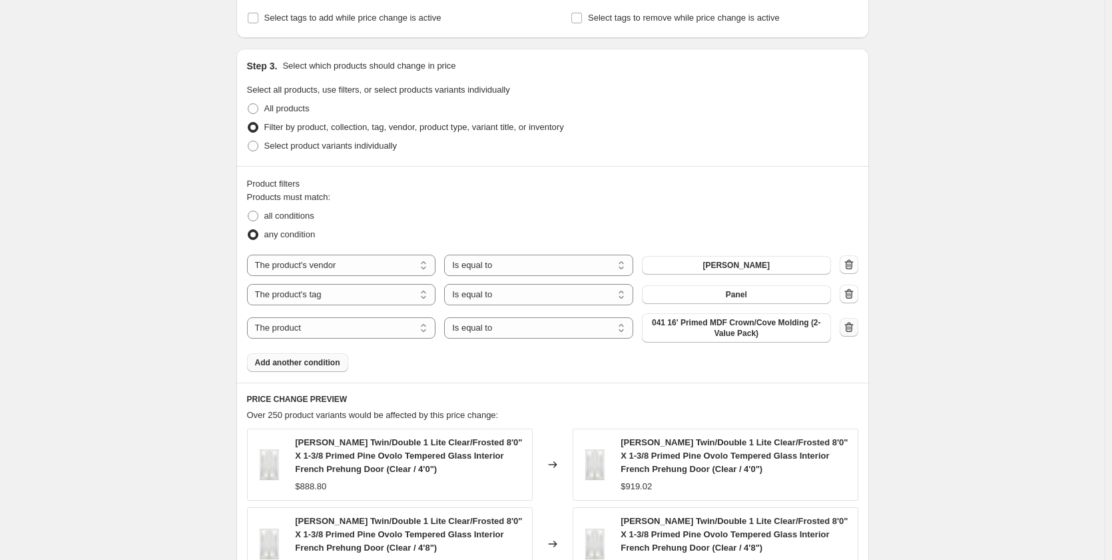
click at [854, 326] on icon "button" at bounding box center [849, 326] width 13 height 13
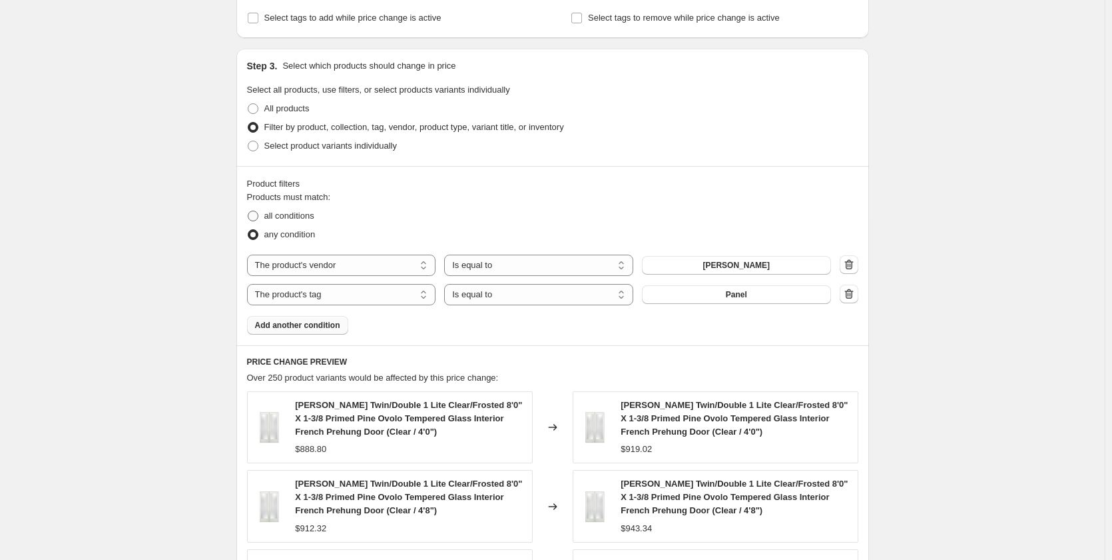
click at [258, 218] on span at bounding box center [253, 215] width 11 height 11
click at [248, 211] on input "all conditions" at bounding box center [248, 210] width 1 height 1
radio input "true"
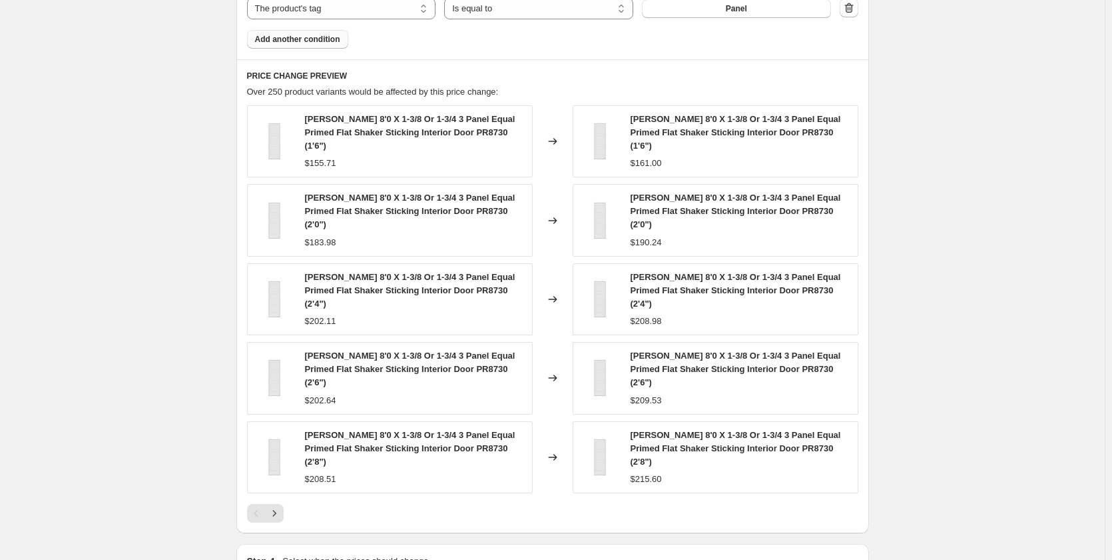
scroll to position [973, 0]
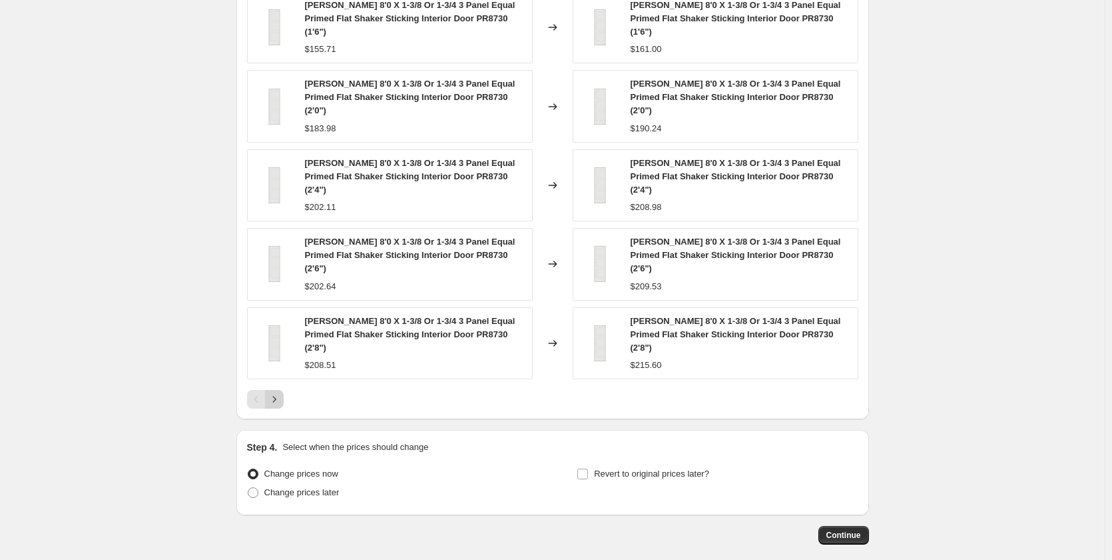
click at [275, 392] on icon "Next" at bounding box center [274, 398] width 13 height 13
click at [855, 526] on button "Continue" at bounding box center [844, 535] width 51 height 19
